Goal: Communication & Community: Ask a question

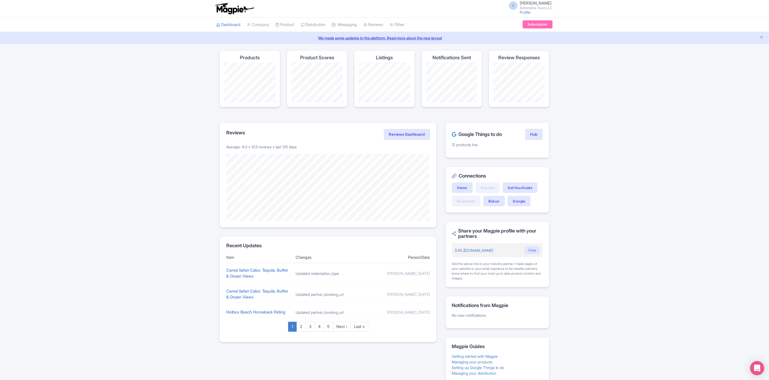
click at [756, 368] on icon "Open Intercom Messenger" at bounding box center [757, 367] width 6 height 7
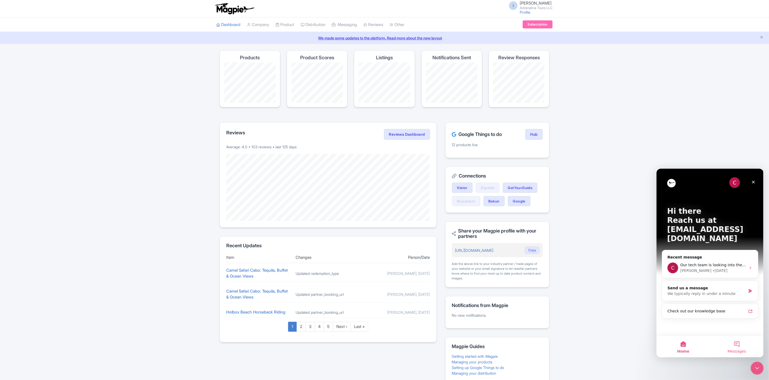
click at [739, 344] on button "Messages" at bounding box center [737, 345] width 54 height 21
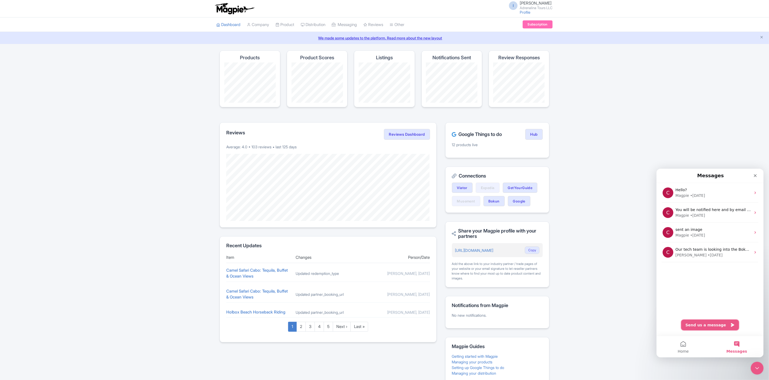
click at [719, 321] on button "Send us a message" at bounding box center [710, 324] width 58 height 11
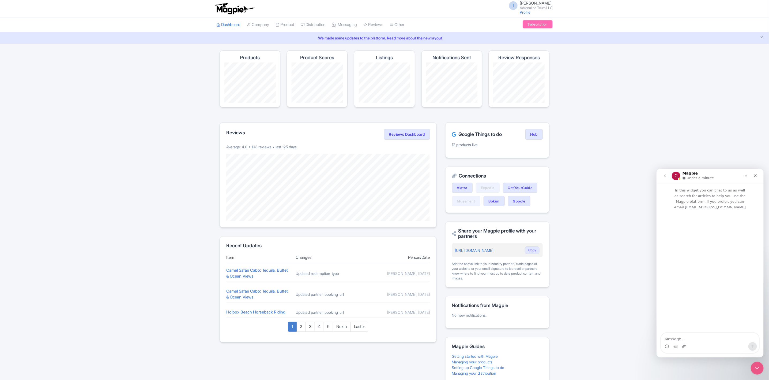
click at [710, 339] on textarea "Message…" at bounding box center [710, 336] width 98 height 9
click at [706, 305] on textarea "Hello [PERSON_NAME], I hope you are well. I have been reviewing the website and…" at bounding box center [710, 320] width 98 height 42
click at [696, 315] on textarea "Hello, I hope you are well. I have been reviewing the website and see that you …" at bounding box center [710, 320] width 98 height 42
type textarea ". I have been reviewing the website and see that you have made some changes, wh…"
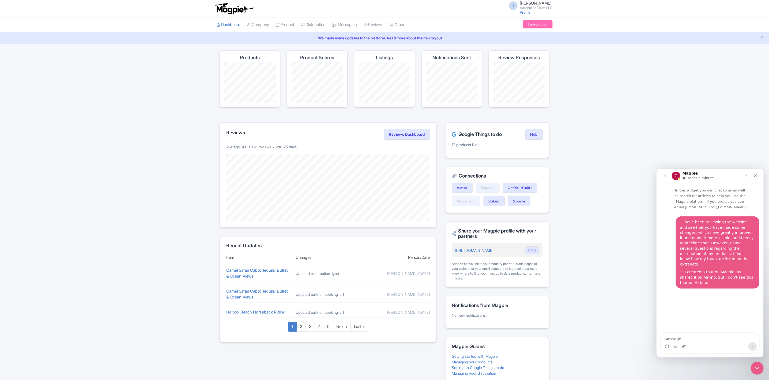
click at [690, 333] on textarea "Message…" at bounding box center [710, 336] width 98 height 9
click at [689, 340] on textarea "Message…" at bounding box center [710, 336] width 98 height 9
click at [708, 335] on textarea "Message…" at bounding box center [710, 336] width 98 height 9
click at [682, 347] on icon "Upload attachment" at bounding box center [684, 346] width 4 height 4
click at [681, 344] on div "Intercom messenger" at bounding box center [710, 345] width 98 height 9
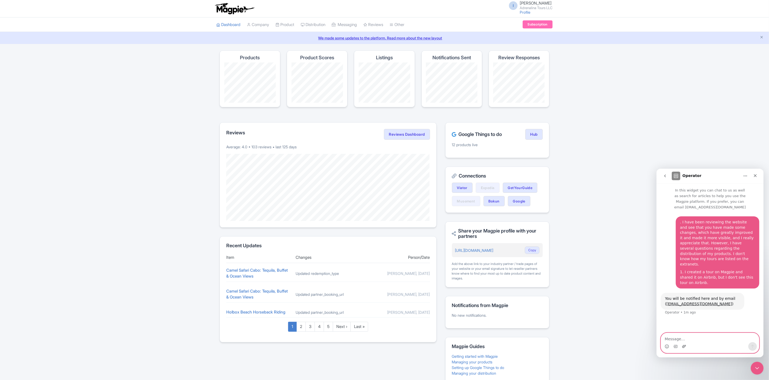
click at [683, 344] on icon "Upload attachment" at bounding box center [684, 346] width 4 height 4
click at [666, 337] on textarea "Message…" at bounding box center [710, 336] width 98 height 9
paste textarea "2. In this section, I want my tours to be sold, so I click on “not started” to …"
click at [666, 337] on textarea "2. In this section, I want my tours to be sold, so I click on “not started” to …" at bounding box center [710, 332] width 98 height 20
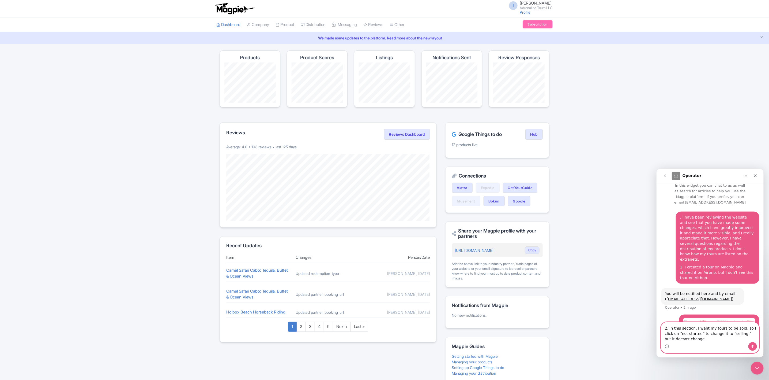
type textarea "2. In this section, I want my tours to be sold, so I click on “not started” to …"
click at [752, 342] on button "Send a message…" at bounding box center [752, 345] width 9 height 9
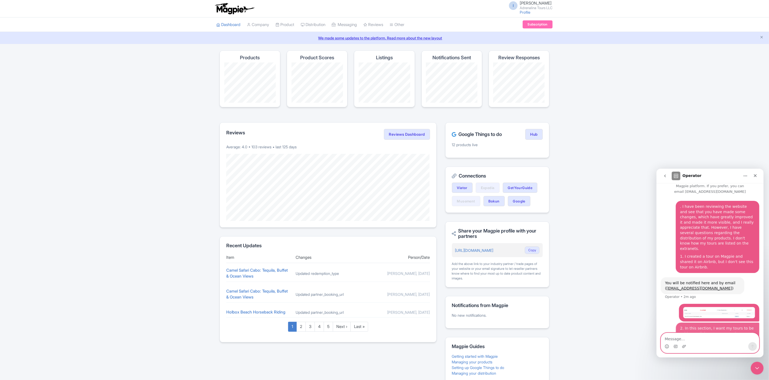
scroll to position [17, 0]
click at [684, 345] on icon "Upload attachment" at bounding box center [684, 346] width 4 height 4
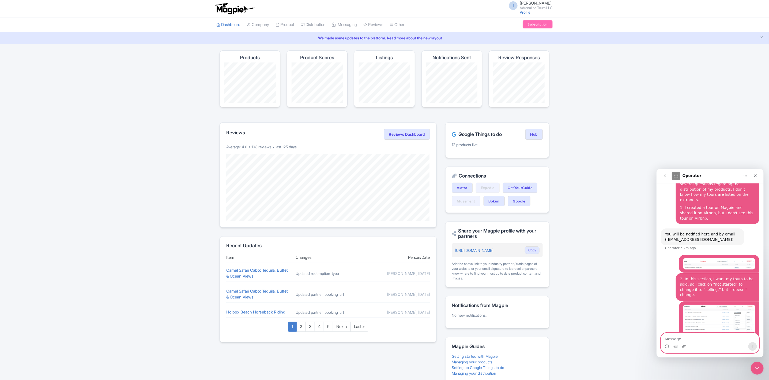
click at [681, 338] on textarea "Message…" at bounding box center [710, 336] width 98 height 9
paste textarea "I only see that one tour is in “sharing” status."
type textarea "I only see that one tour is in “sharing” status."
click at [752, 345] on icon "Send a message…" at bounding box center [752, 346] width 4 height 4
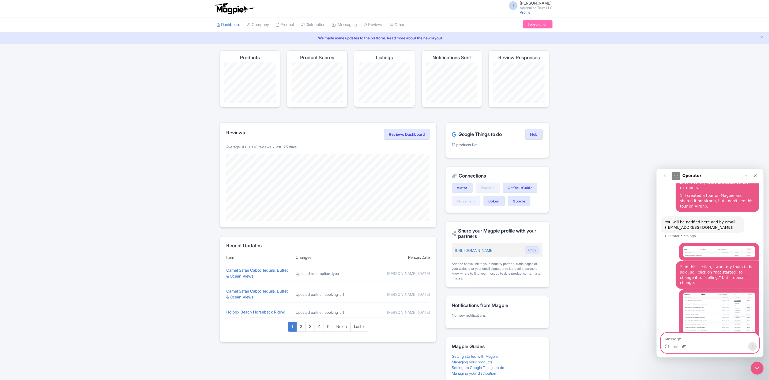
click at [683, 346] on icon "Upload attachment" at bounding box center [684, 345] width 4 height 3
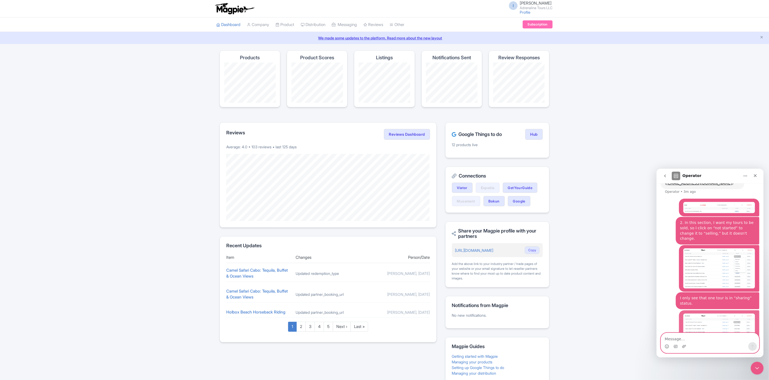
scroll to position [123, 0]
click at [671, 340] on textarea "Message…" at bounding box center [710, 336] width 98 height 9
paste textarea "3. I also see that there is a version of this product on Airbnb, but I don't se…"
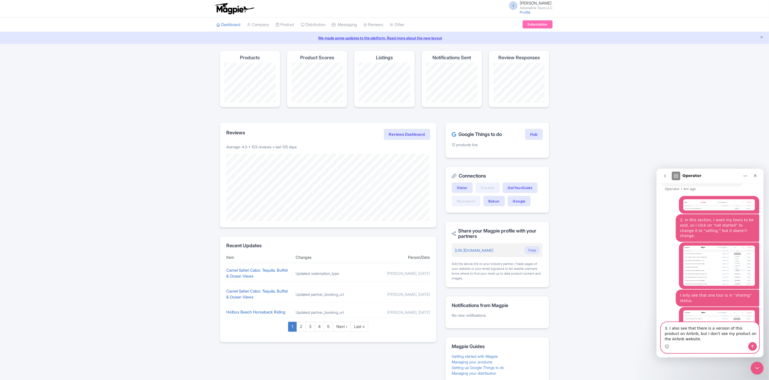
scroll to position [139, 0]
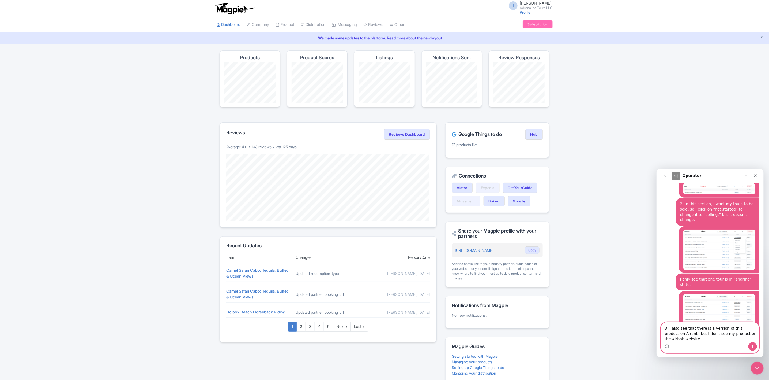
type textarea "3. I also see that there is a version of this product on Airbnb, but I don't se…"
click at [753, 347] on icon "Send a message…" at bounding box center [752, 346] width 4 height 4
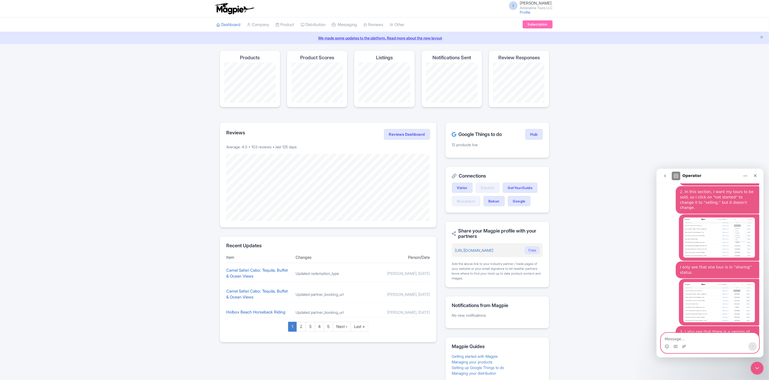
scroll to position [151, 0]
click at [683, 346] on icon "Upload attachment" at bounding box center [684, 346] width 4 height 4
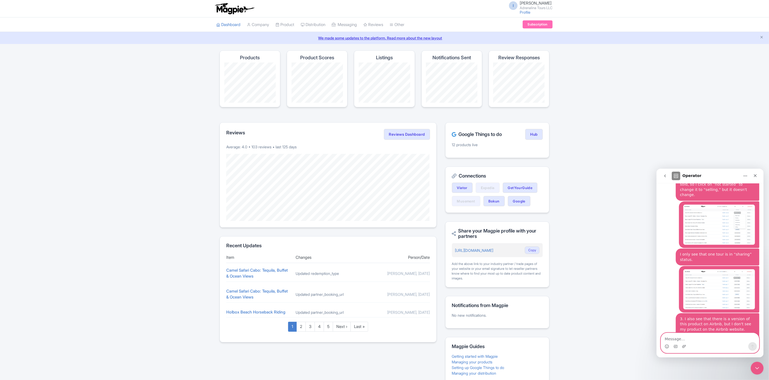
scroll to position [164, 0]
click at [684, 342] on div "Intercom messenger" at bounding box center [684, 345] width 4 height 9
click at [684, 339] on textarea "Message…" at bounding box center [710, 336] width 98 height 9
paste textarea "4. What is this section for, and what information do I need to complete it?"
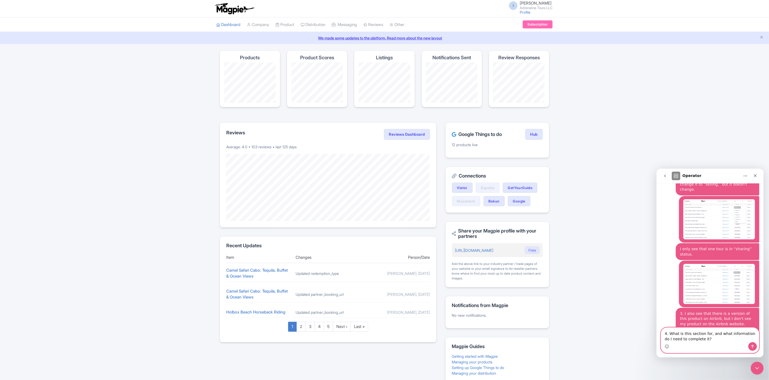
type textarea "4. What is this section for, and what information do I need to complete it?"
click at [752, 346] on icon "Send a message…" at bounding box center [752, 346] width 4 height 4
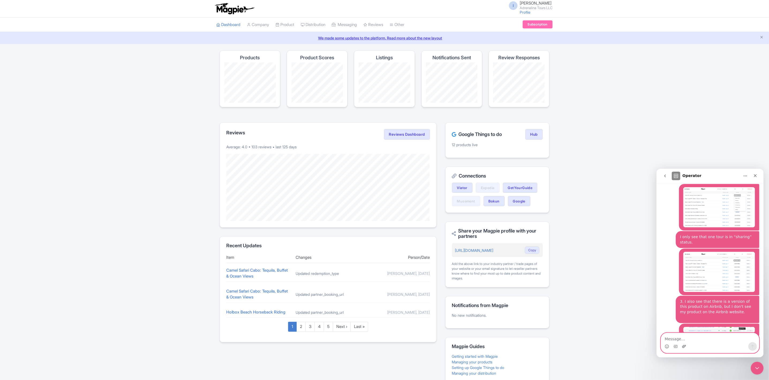
click at [683, 344] on icon "Upload attachment" at bounding box center [684, 346] width 4 height 4
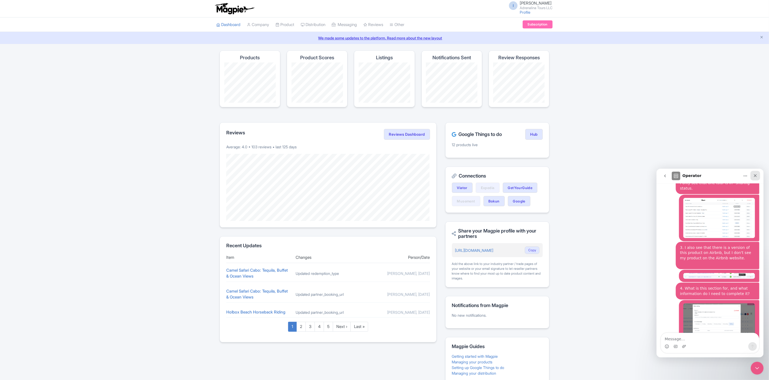
click at [756, 173] on icon "Close" at bounding box center [755, 175] width 4 height 4
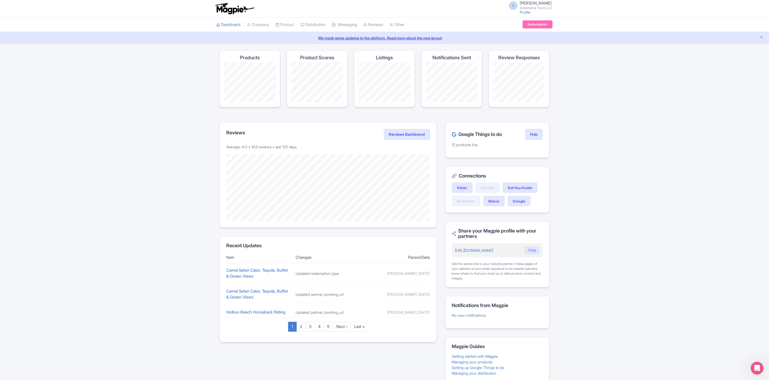
click at [662, 147] on div "Magpie recommends Translate your content Using Magpie's AI translation tool, yo…" at bounding box center [384, 218] width 769 height 336
